Goal: Task Accomplishment & Management: Manage account settings

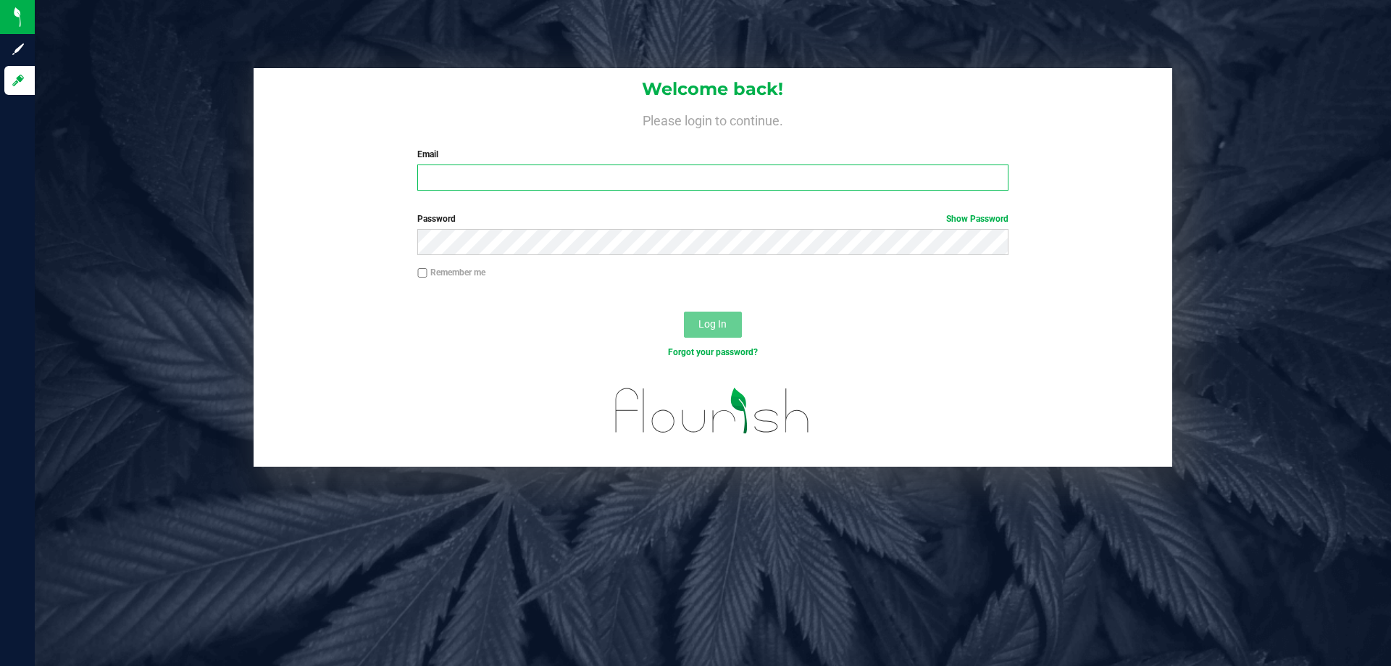
click at [552, 175] on input "Email" at bounding box center [712, 177] width 590 height 26
type input "[EMAIL_ADDRESS][DOMAIN_NAME]"
click at [684, 311] on button "Log In" at bounding box center [713, 324] width 58 height 26
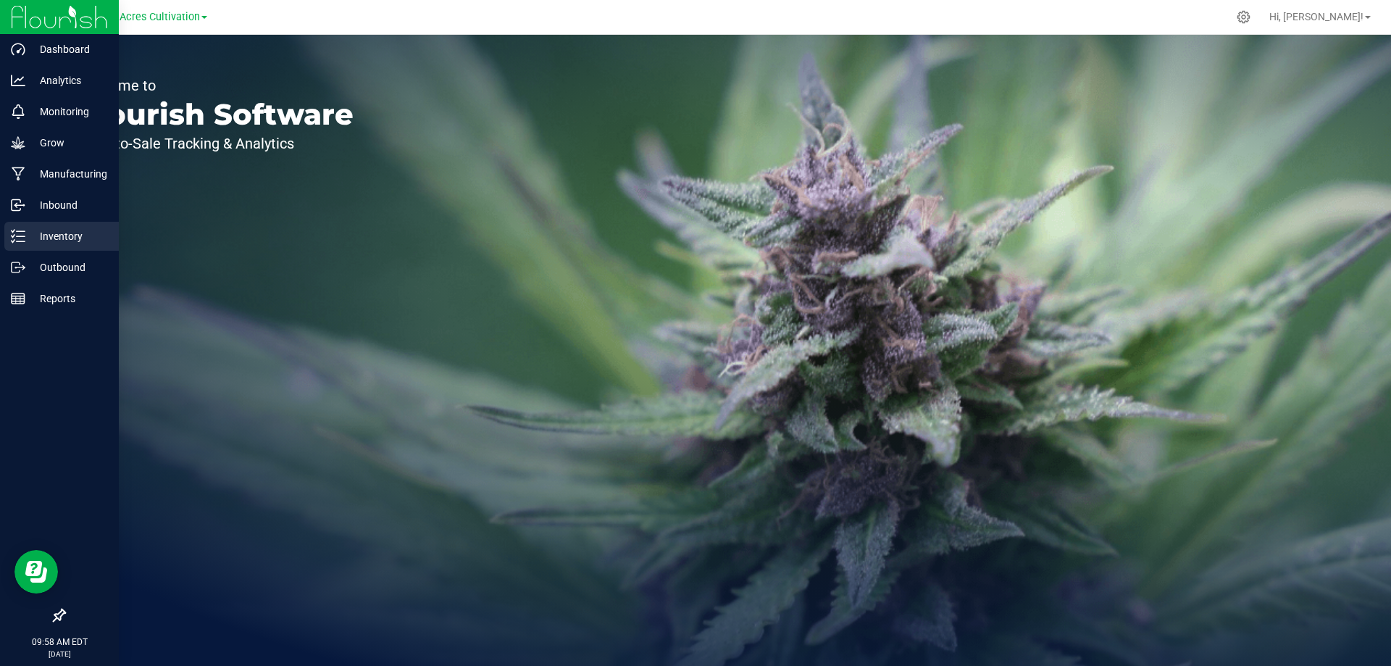
click at [51, 238] on p "Inventory" at bounding box center [68, 235] width 87 height 17
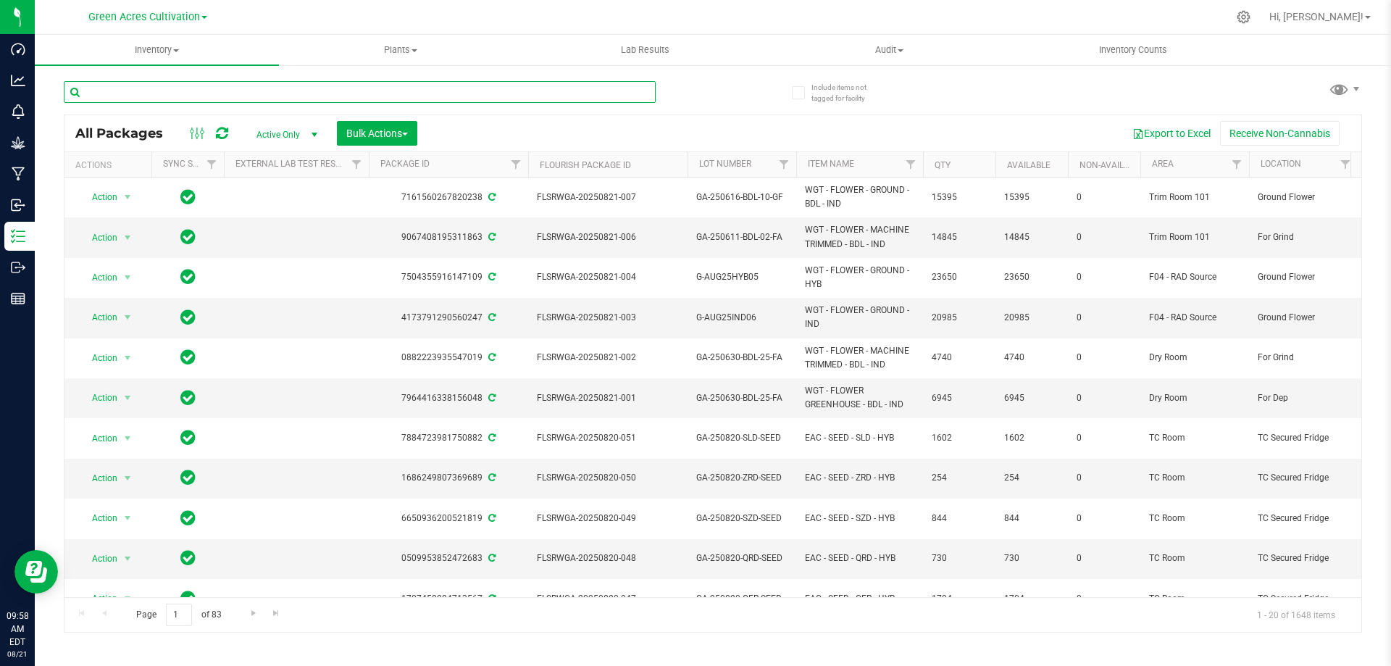
click at [186, 92] on input "text" at bounding box center [360, 92] width 592 height 22
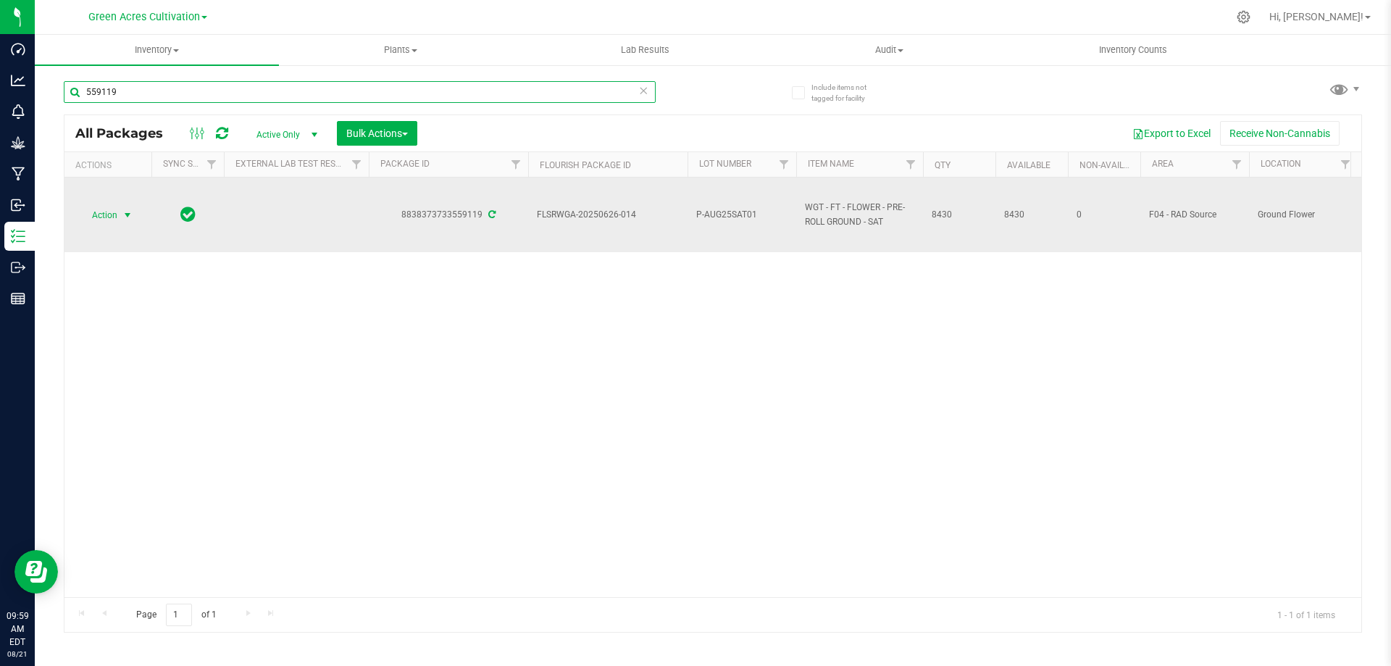
type input "559119"
click at [119, 215] on span "select" at bounding box center [128, 215] width 18 height 20
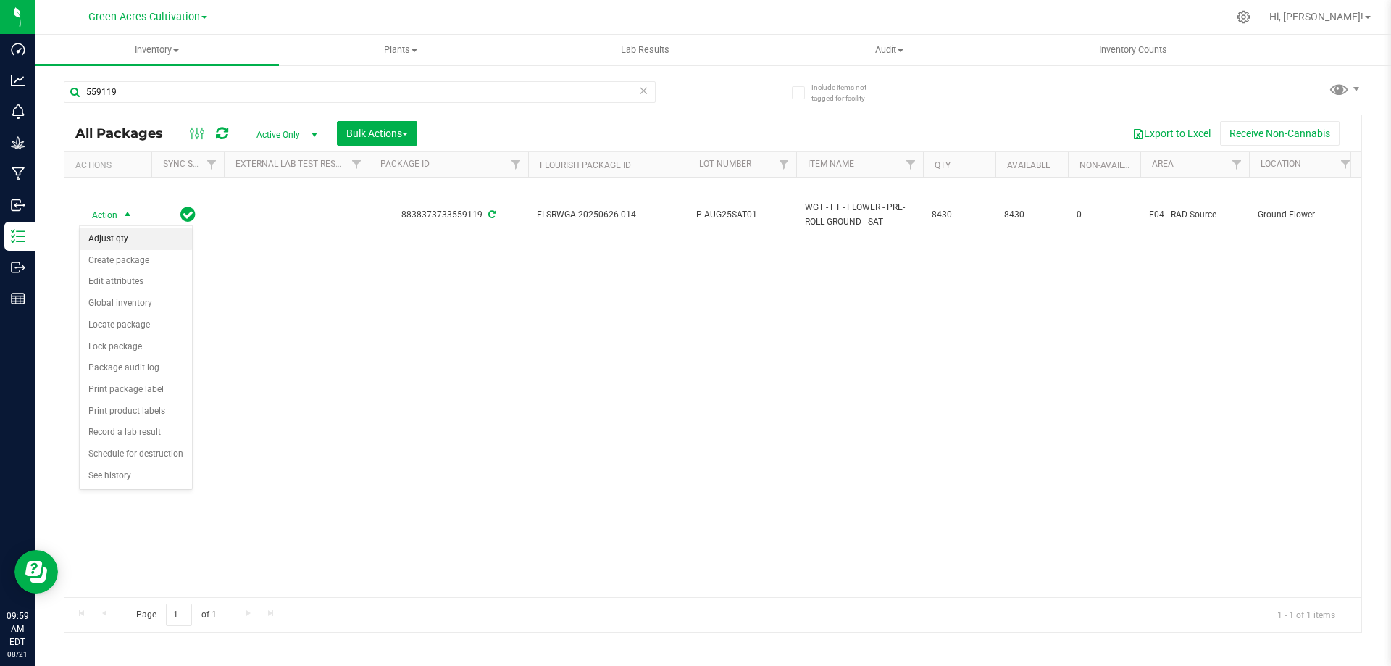
click at [118, 238] on li "Adjust qty" at bounding box center [136, 239] width 112 height 22
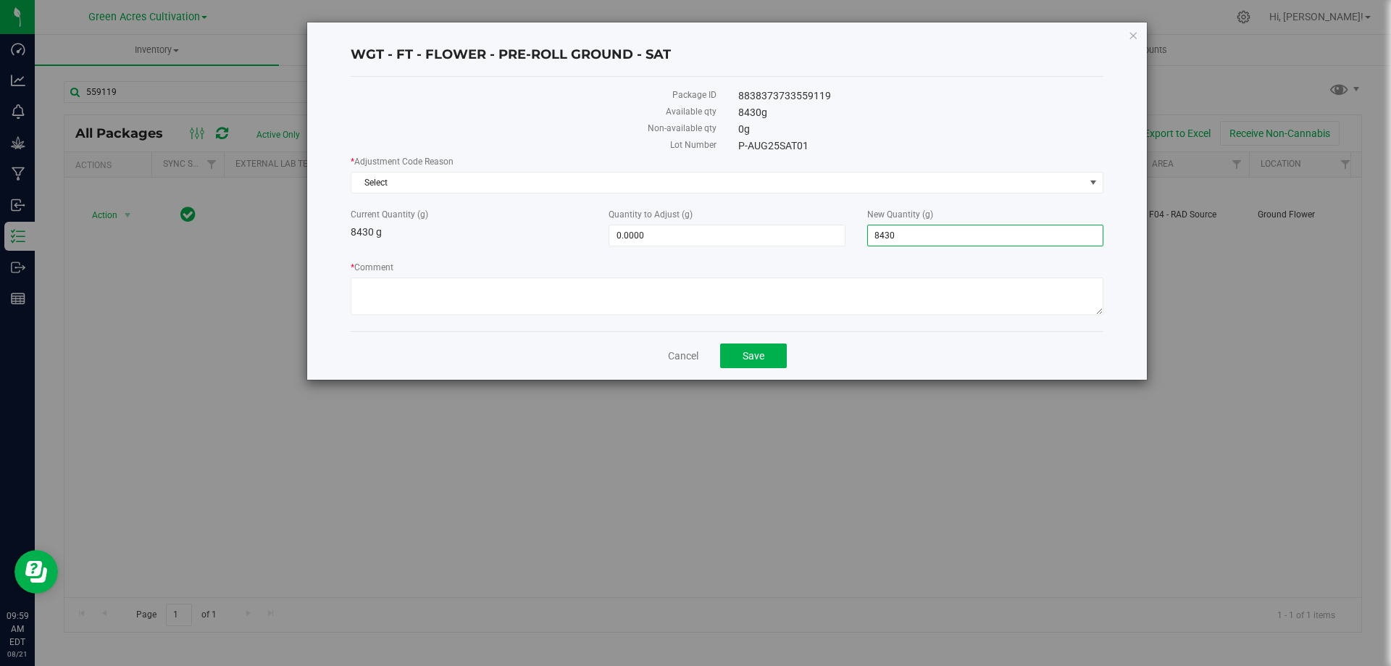
click at [940, 238] on span "8,430.0000 8430" at bounding box center [985, 236] width 236 height 22
type input "8"
type input "9000"
type input "570.0000"
type input "9,000.0000"
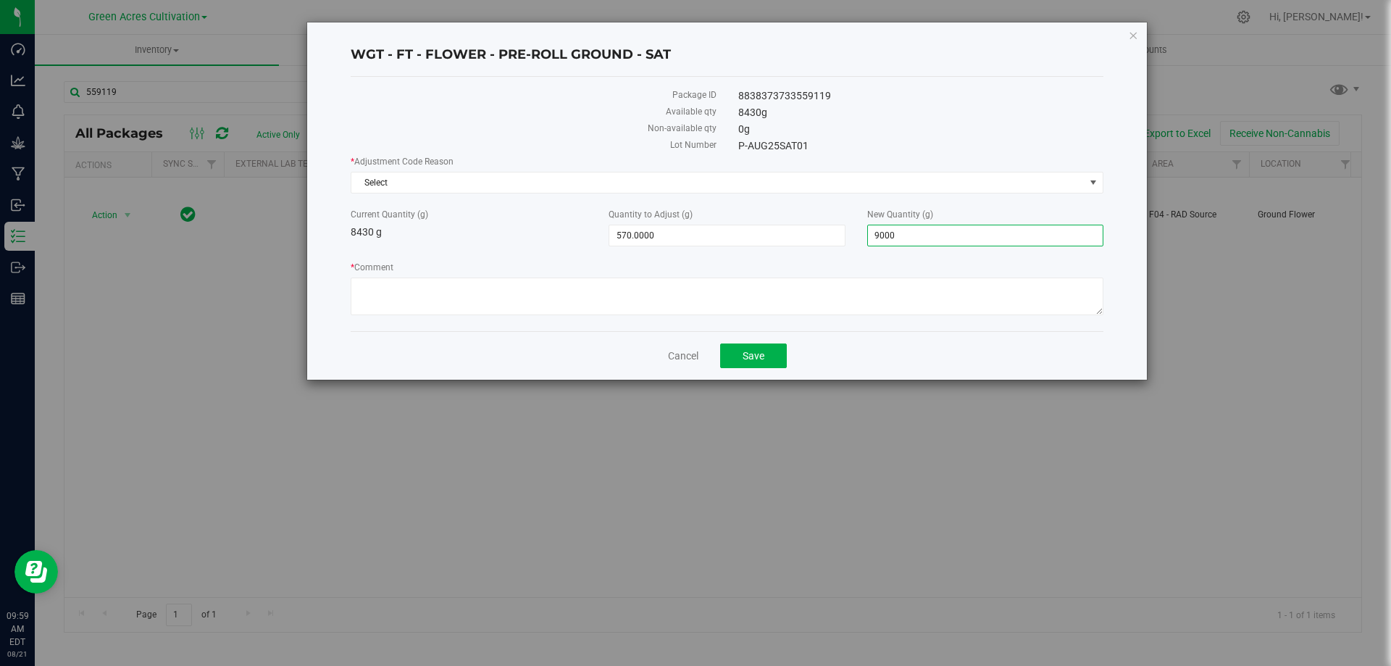
click at [529, 227] on div "Current Quantity (g) 8430 g" at bounding box center [469, 224] width 258 height 32
click at [527, 177] on span "Select" at bounding box center [717, 182] width 733 height 20
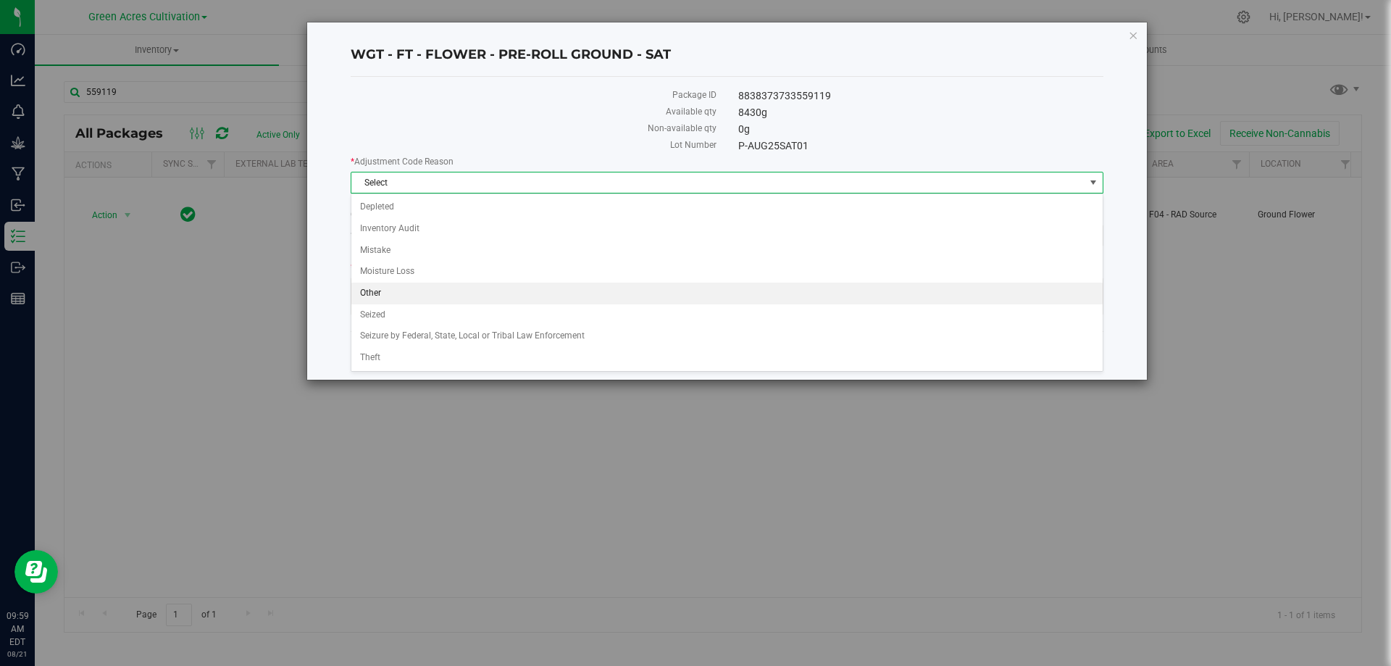
click at [415, 295] on li "Other" at bounding box center [726, 293] width 751 height 22
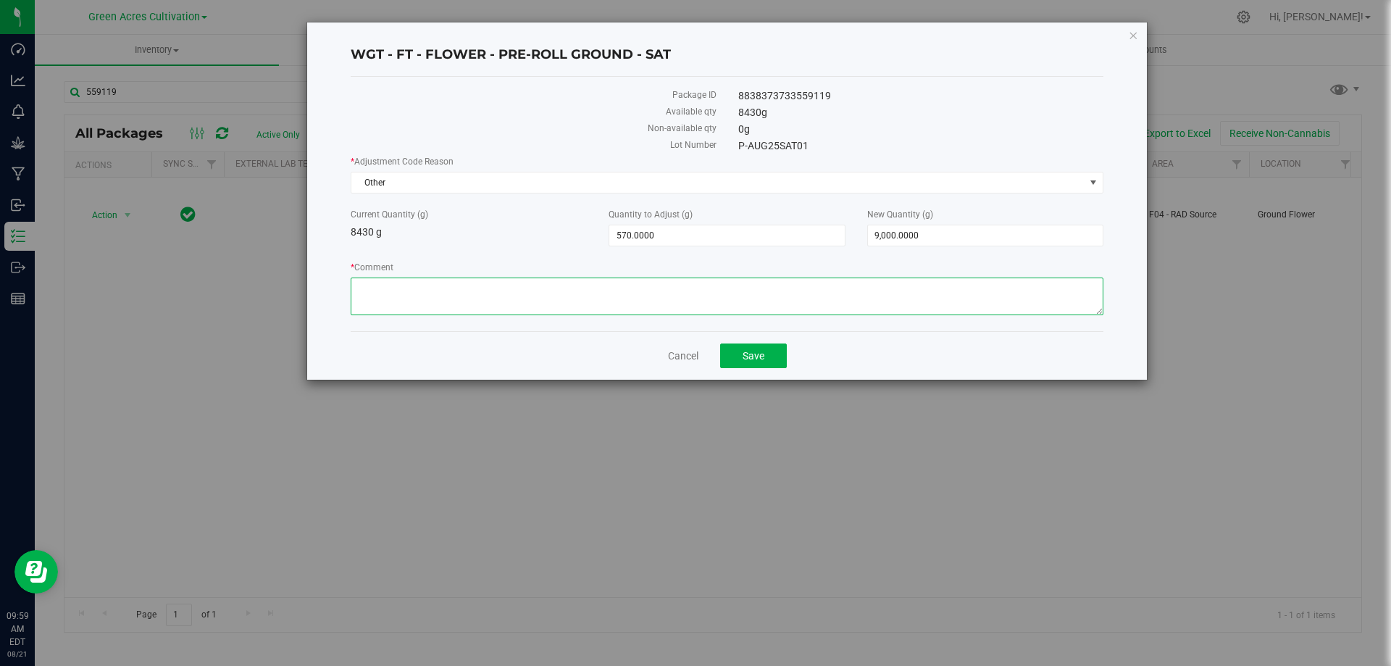
click at [409, 311] on textarea "* Comment" at bounding box center [727, 296] width 753 height 38
type textarea "entry error"
click at [741, 356] on button "Save" at bounding box center [753, 355] width 67 height 25
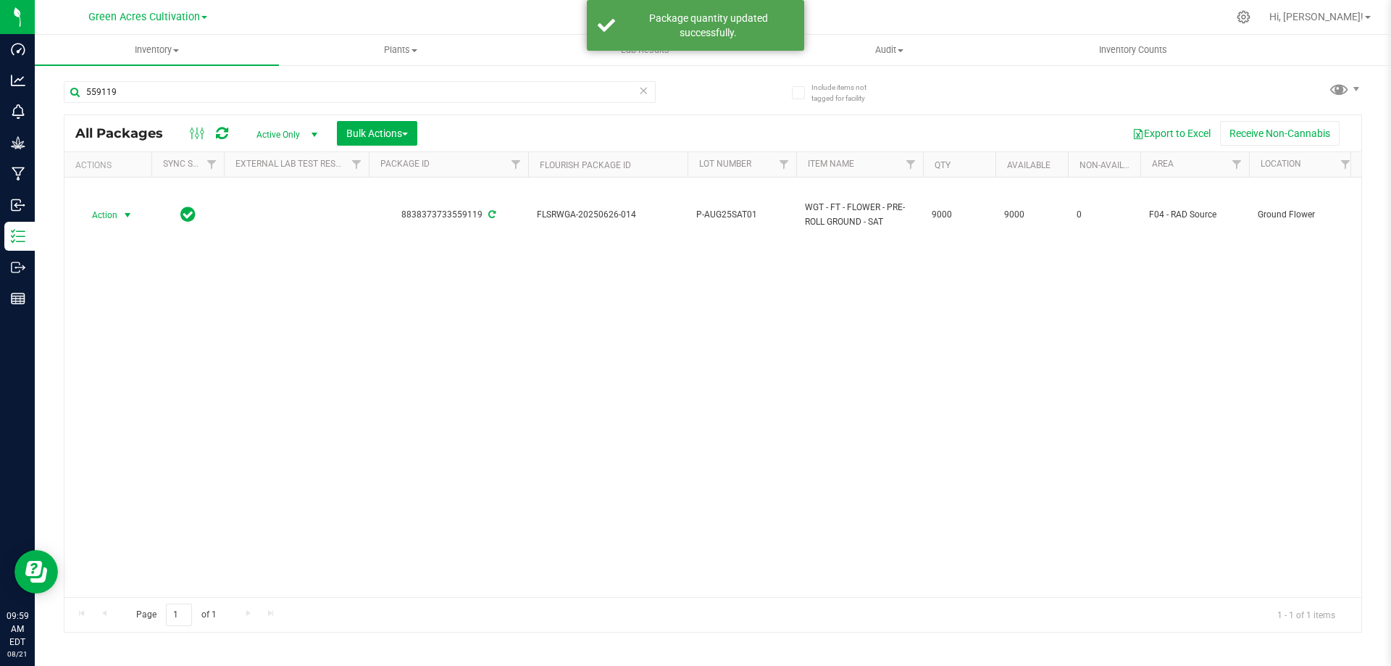
click at [123, 212] on span "select" at bounding box center [128, 215] width 12 height 12
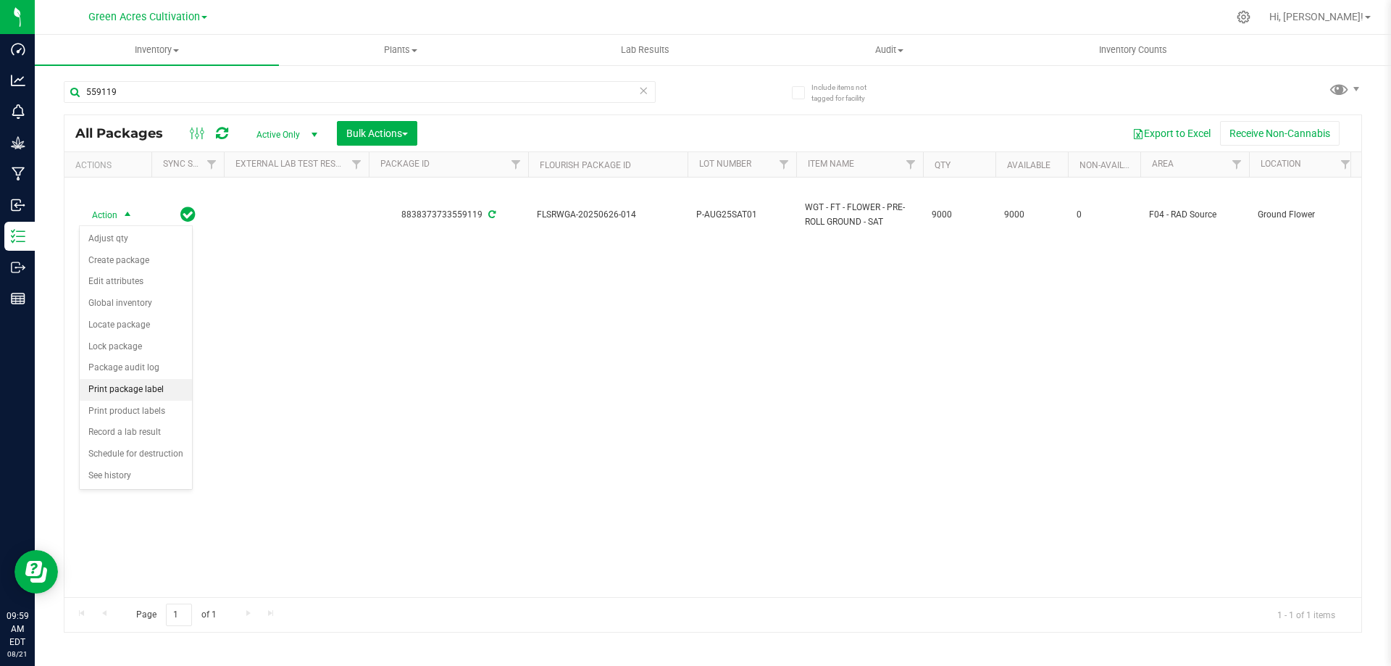
click at [154, 399] on li "Print package label" at bounding box center [136, 390] width 112 height 22
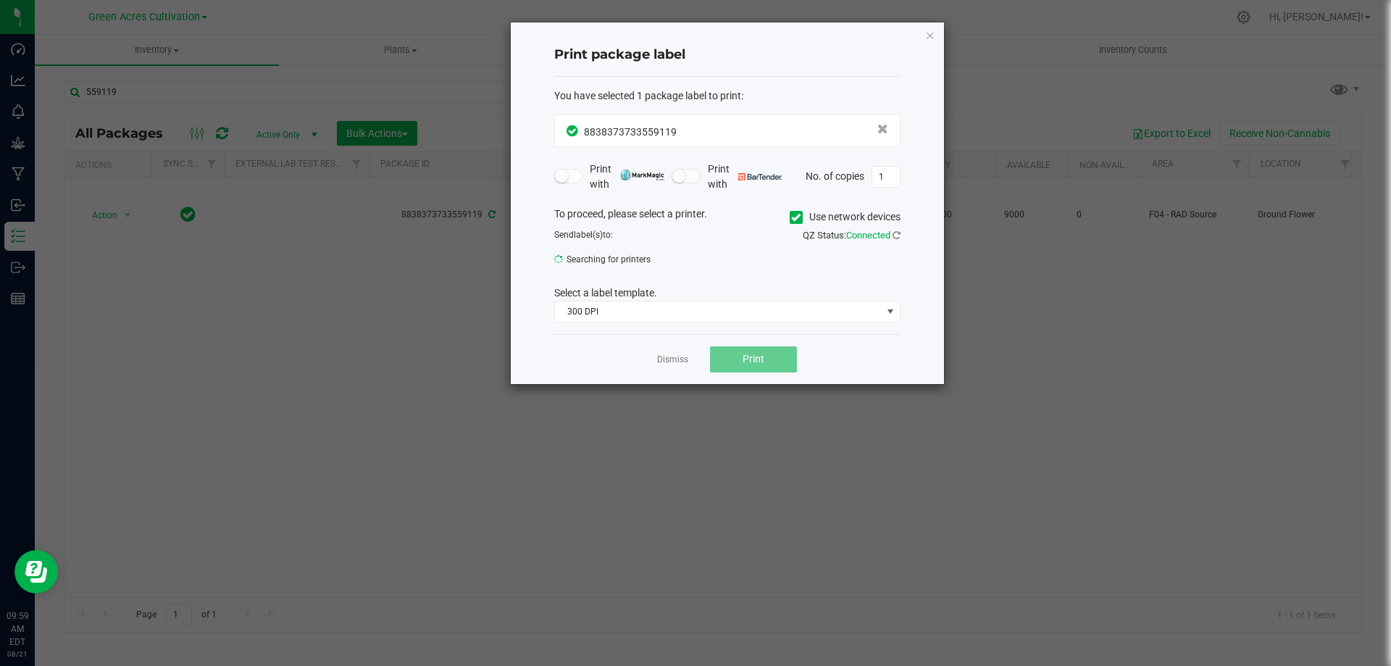
click at [793, 217] on icon at bounding box center [795, 217] width 9 height 0
click at [0, 0] on input "Use network devices" at bounding box center [0, 0] width 0 height 0
click at [737, 316] on span "300 DPI" at bounding box center [718, 311] width 327 height 20
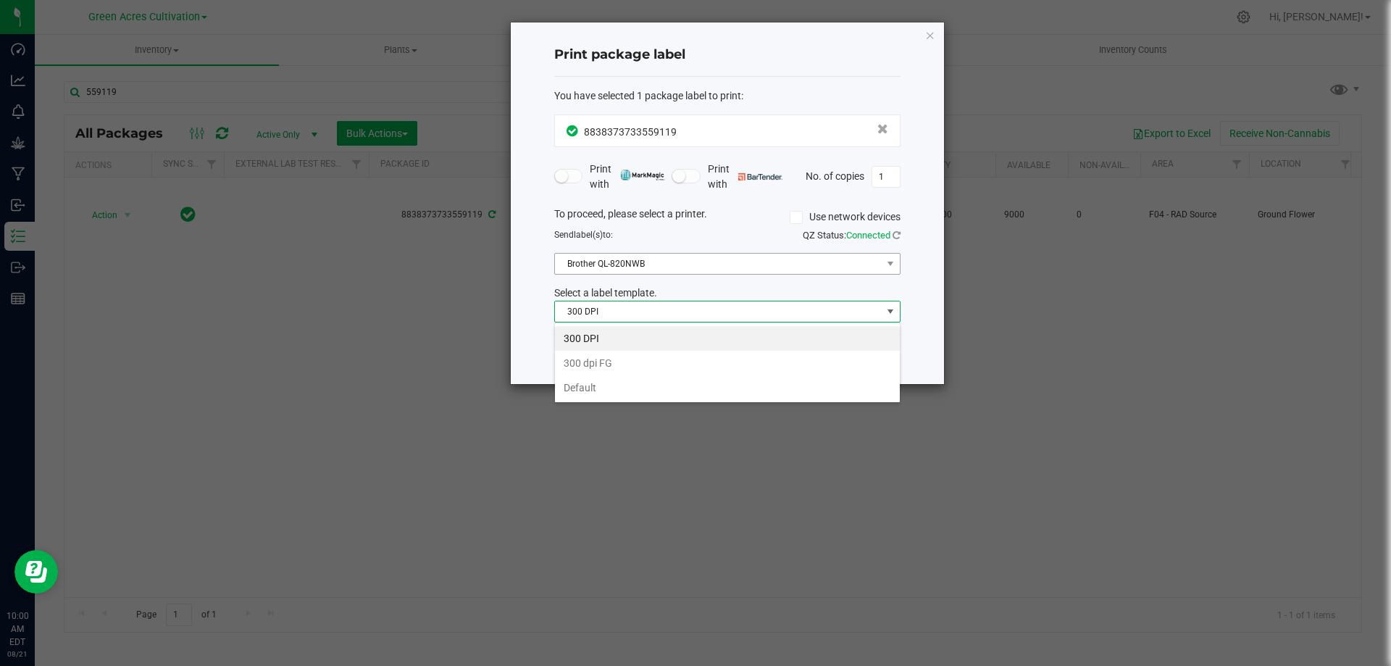
scroll to position [22, 346]
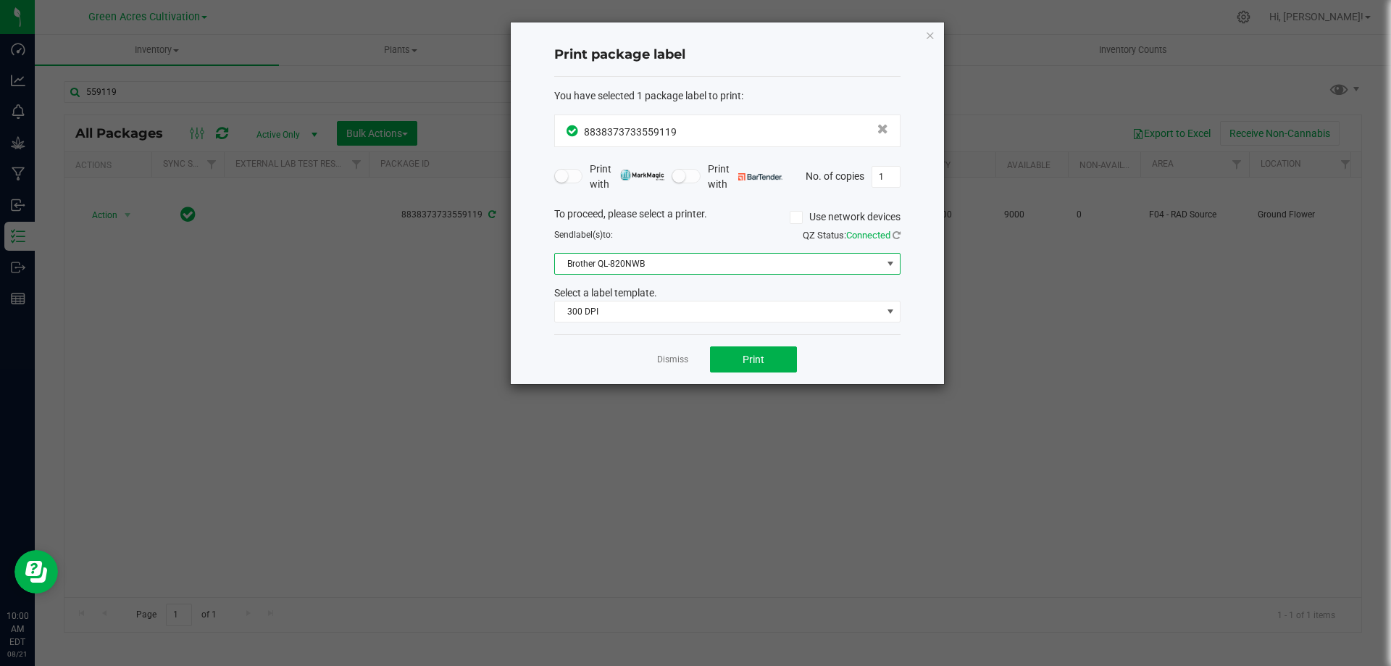
click at [734, 270] on span "Brother QL-820NWB" at bounding box center [718, 264] width 327 height 20
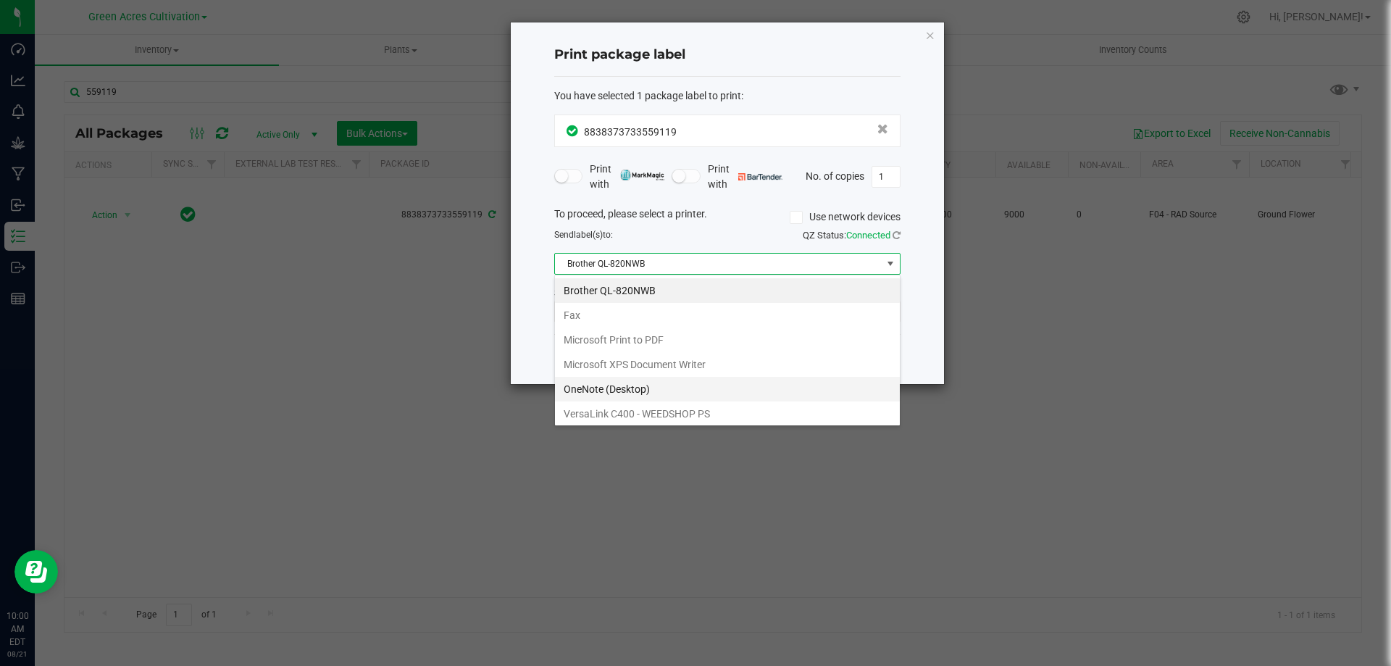
scroll to position [28, 0]
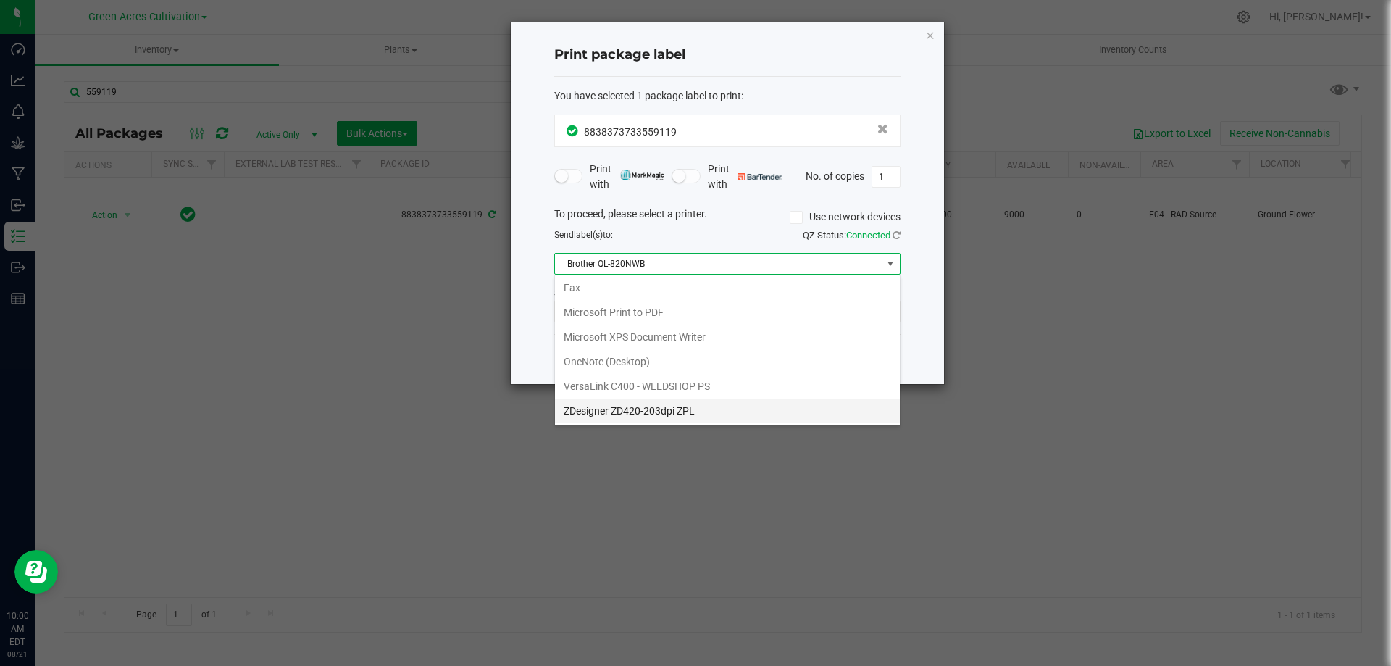
click at [653, 402] on ZPL "ZDesigner ZD420-203dpi ZPL" at bounding box center [727, 410] width 345 height 25
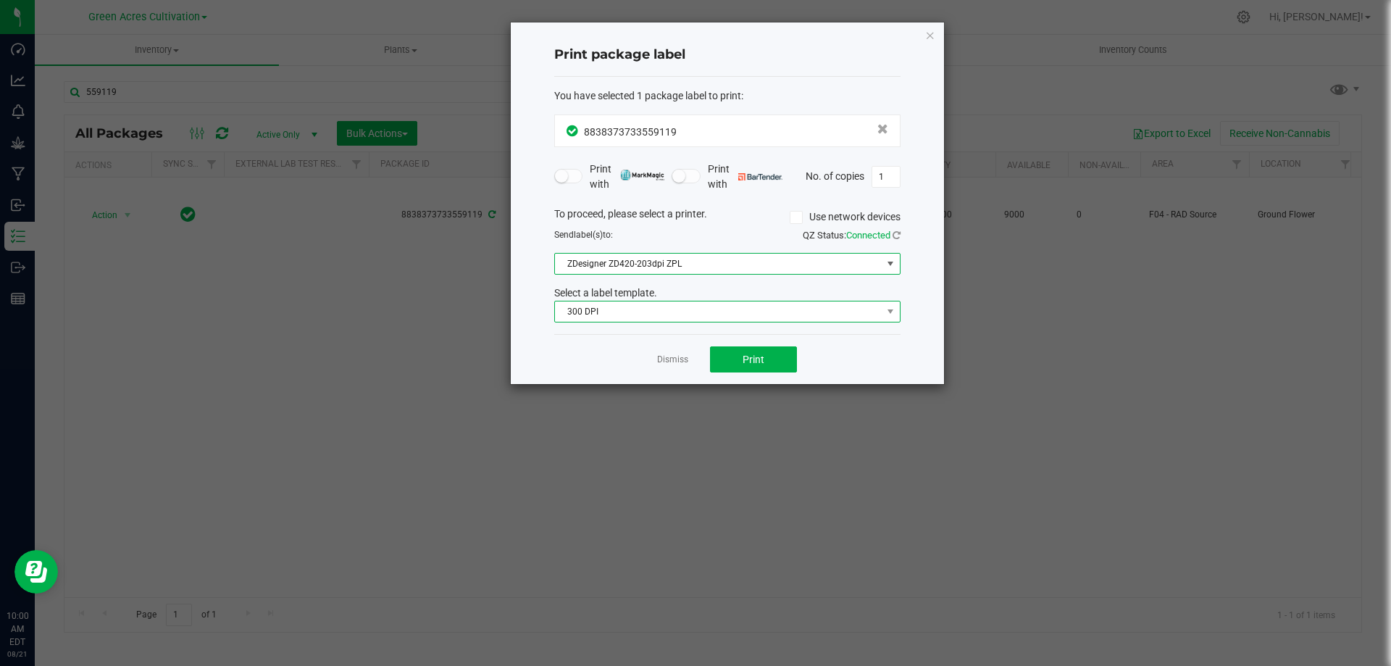
click at [633, 317] on span "300 DPI" at bounding box center [718, 311] width 327 height 20
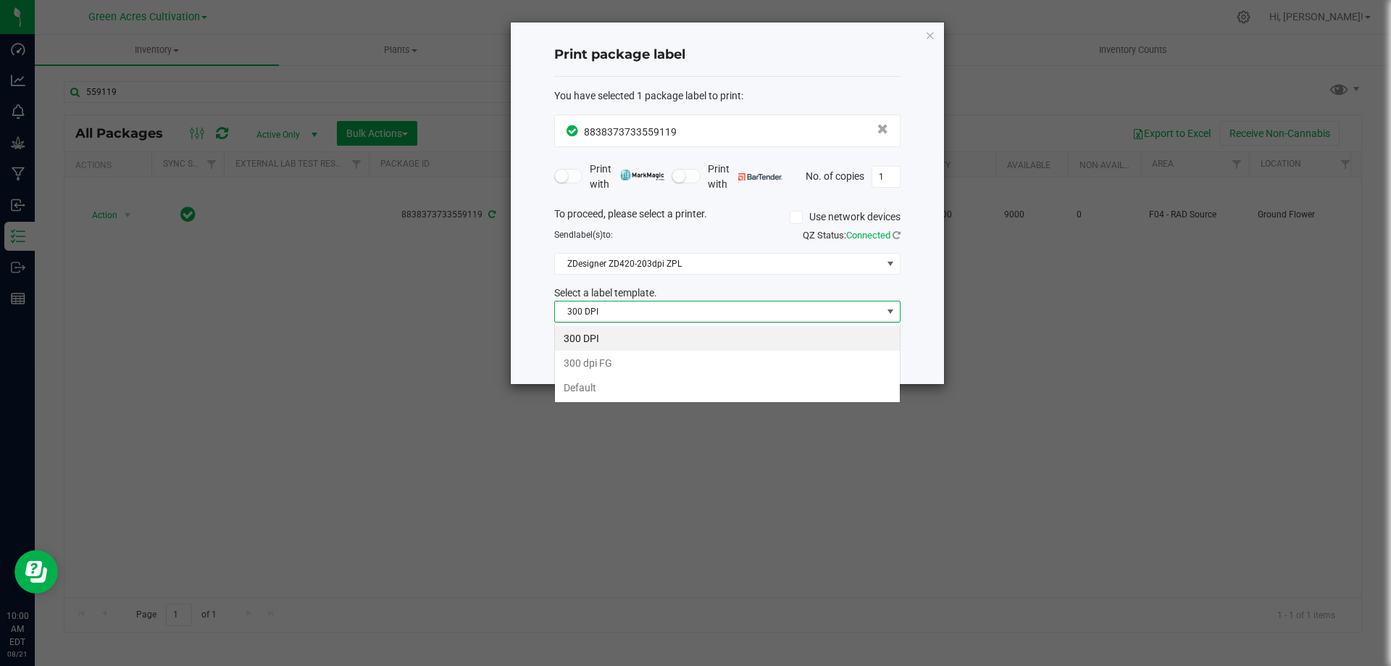
scroll to position [22, 346]
click at [628, 389] on li "Default" at bounding box center [727, 387] width 345 height 25
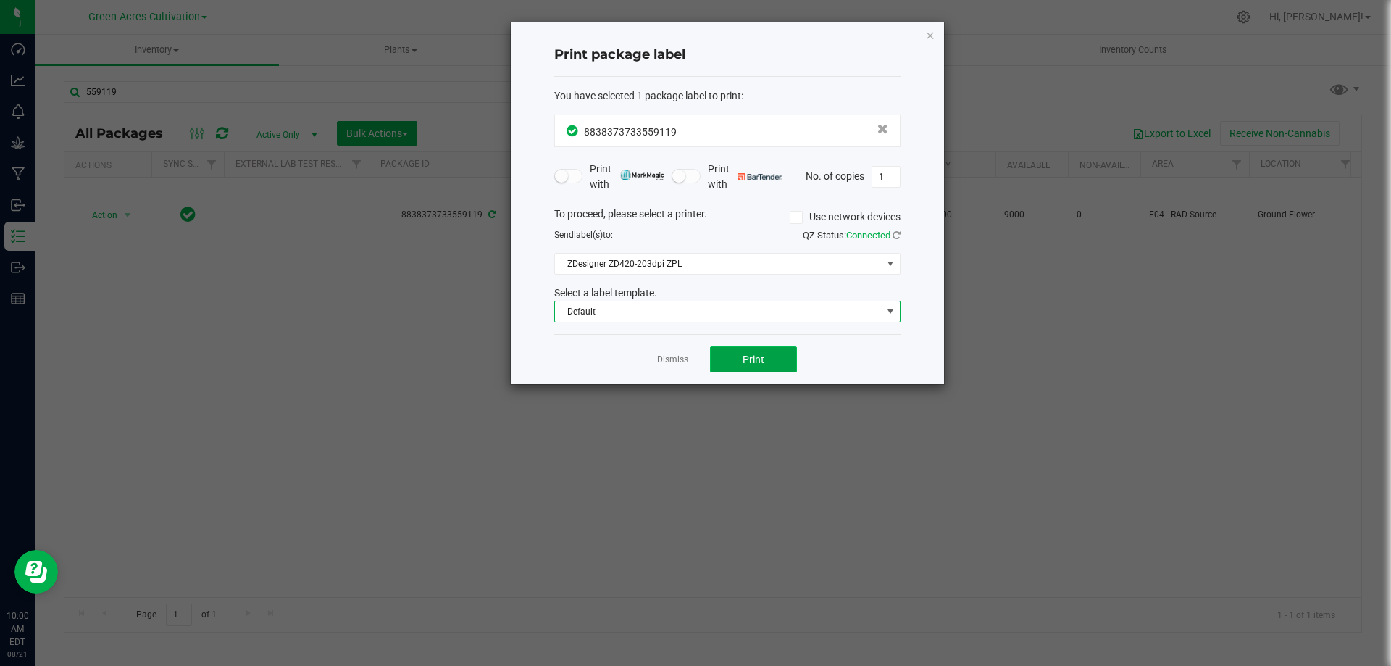
click at [742, 349] on button "Print" at bounding box center [753, 359] width 87 height 26
click at [929, 32] on icon "button" at bounding box center [930, 34] width 10 height 17
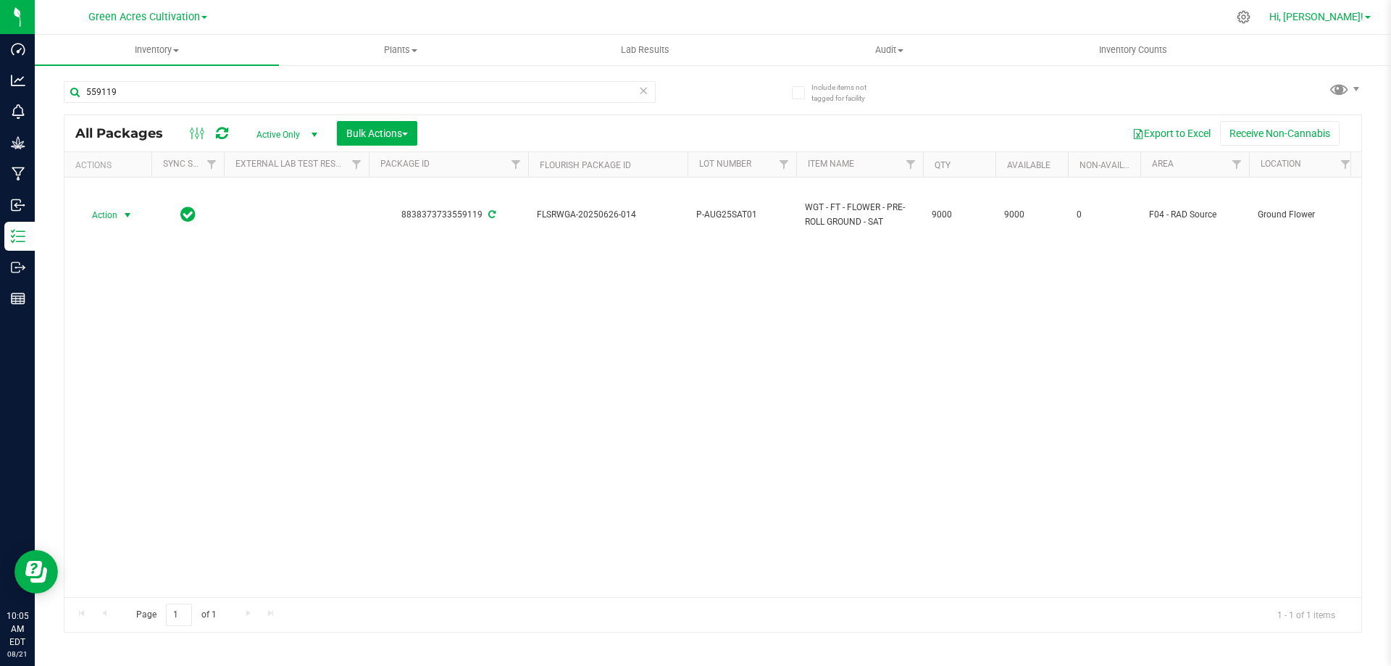
click at [1359, 14] on span "Hi, [PERSON_NAME]!" at bounding box center [1316, 17] width 94 height 12
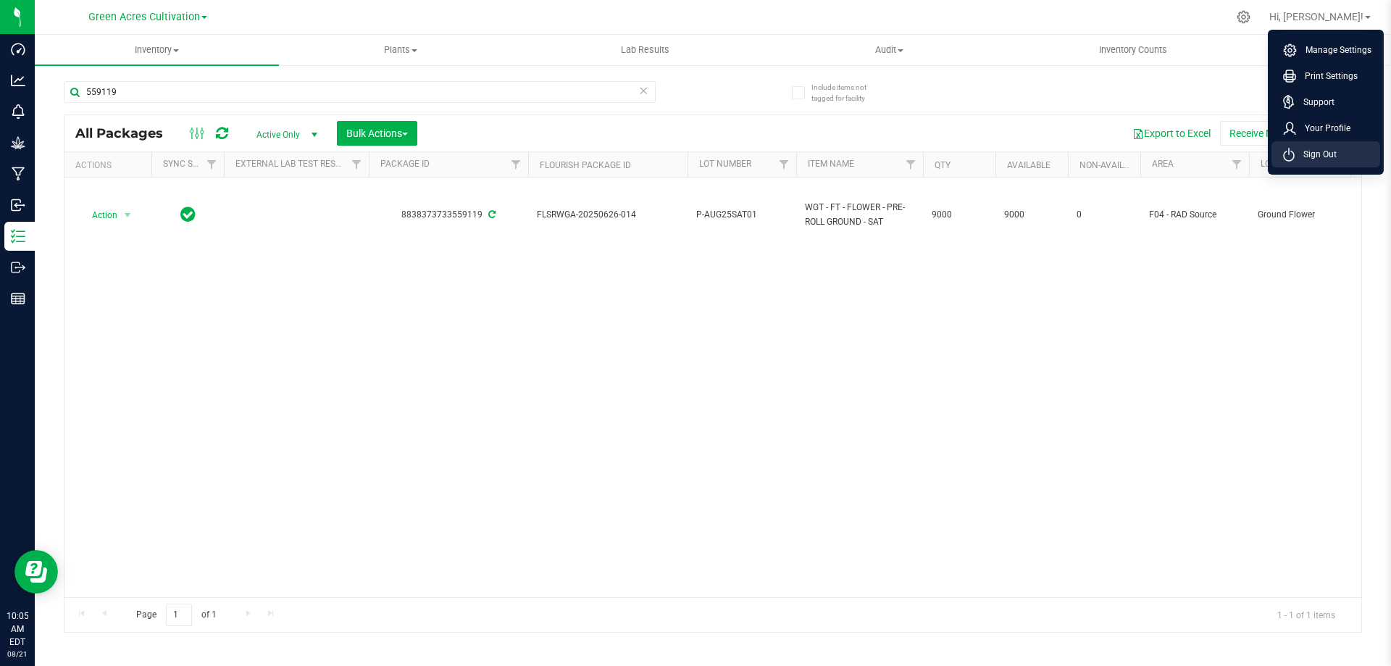
click at [1335, 155] on span "Sign Out" at bounding box center [1315, 154] width 42 height 14
